Goal: Transaction & Acquisition: Purchase product/service

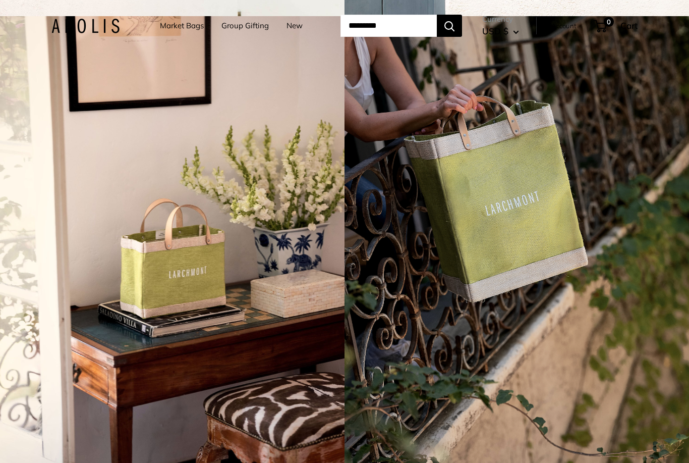
click at [162, 31] on link "Market Bags" at bounding box center [182, 26] width 44 height 14
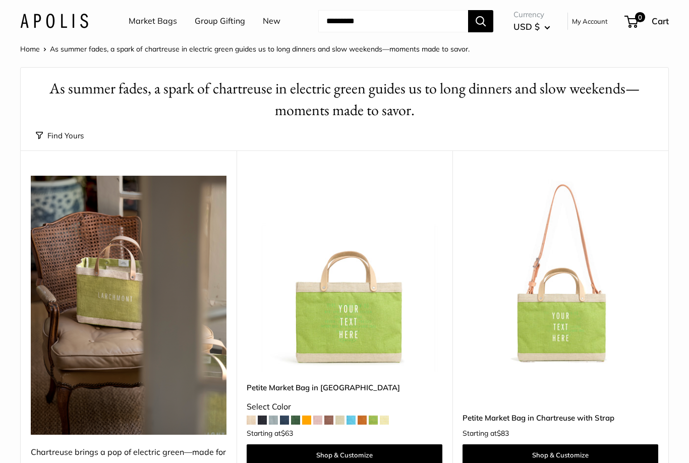
click at [152, 27] on link "Market Bags" at bounding box center [153, 21] width 48 height 15
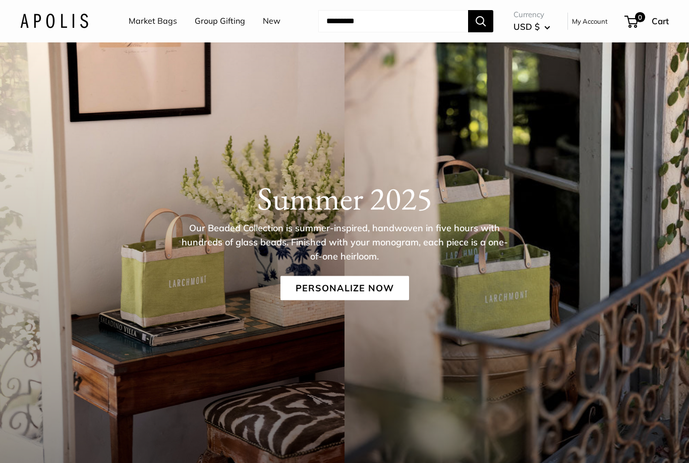
click at [333, 292] on link "Personalize Now" at bounding box center [344, 287] width 129 height 24
